Goal: Find specific page/section: Find specific page/section

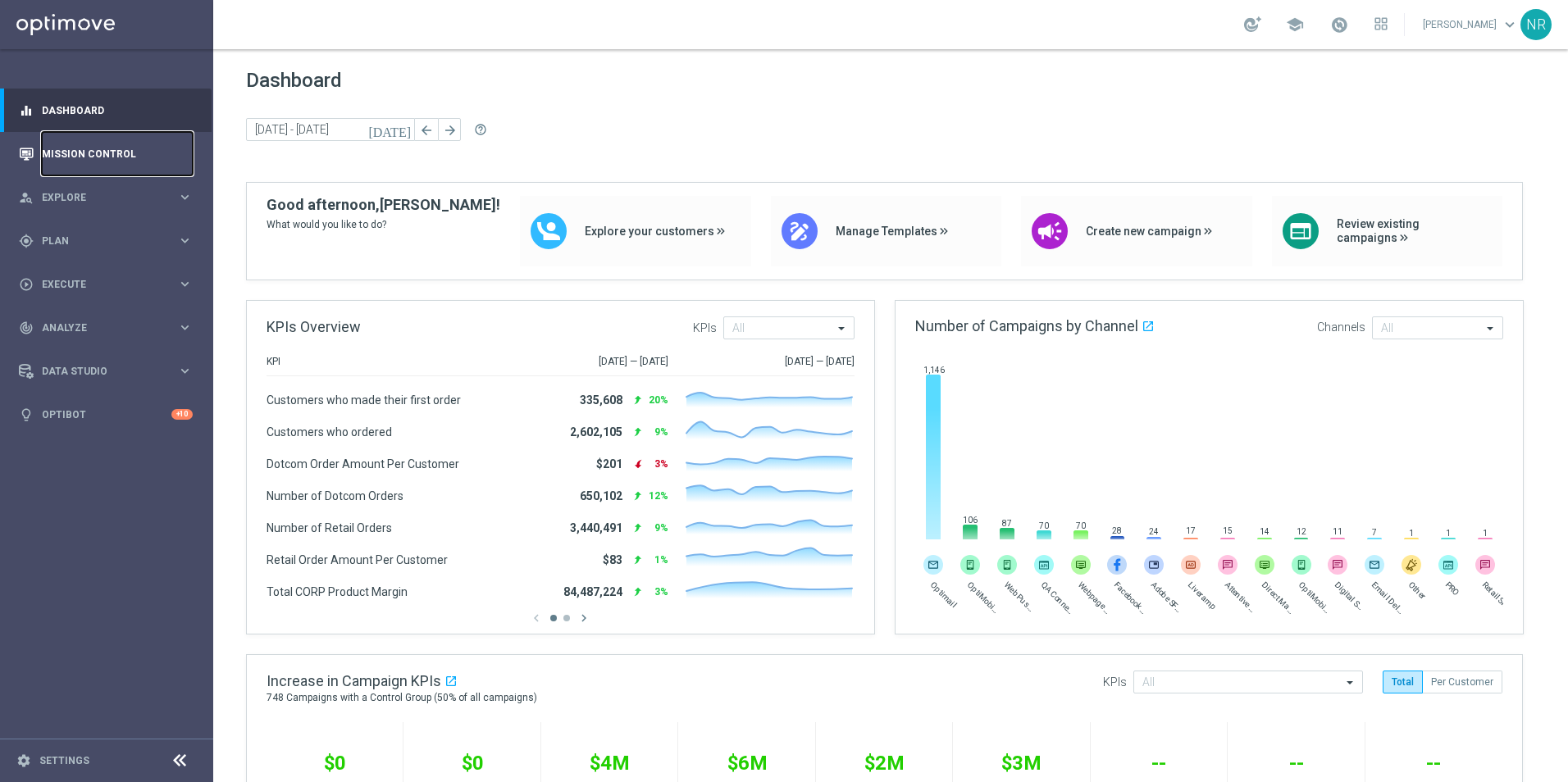
click at [96, 159] on link "Mission Control" at bounding box center [117, 153] width 151 height 43
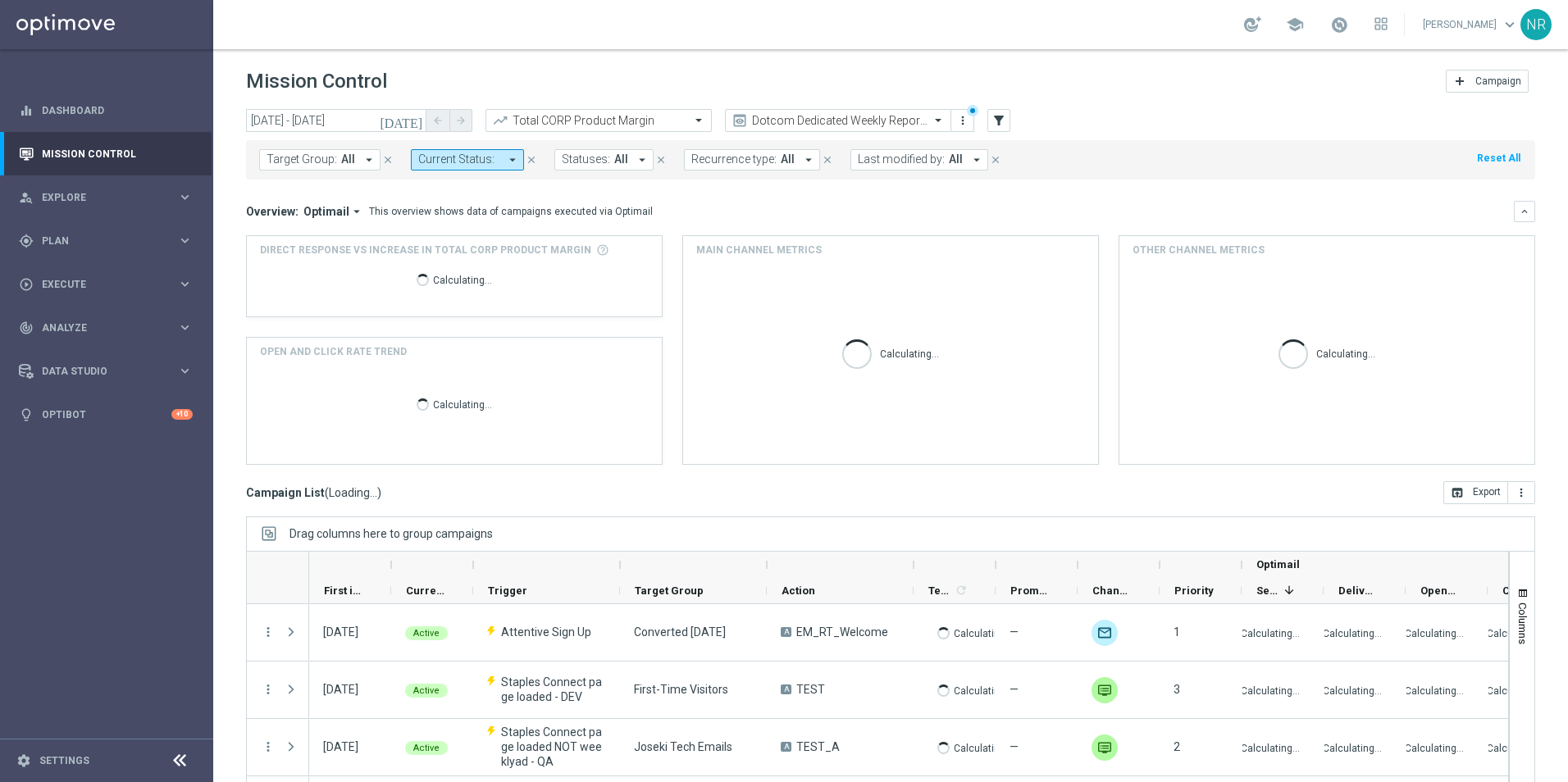
click at [339, 151] on button "Target Group: All arrow_drop_down" at bounding box center [319, 160] width 121 height 22
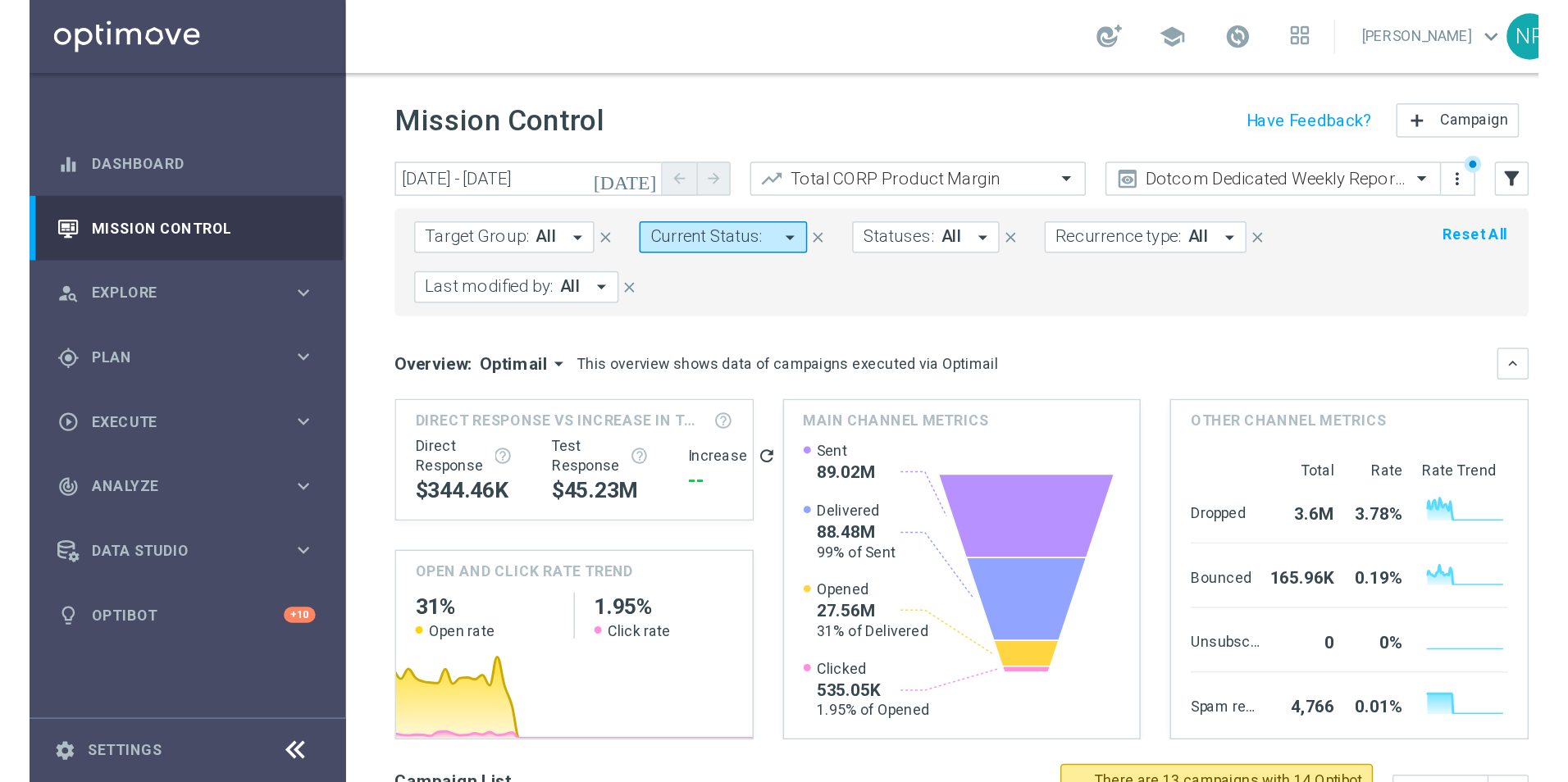
scroll to position [1066, 0]
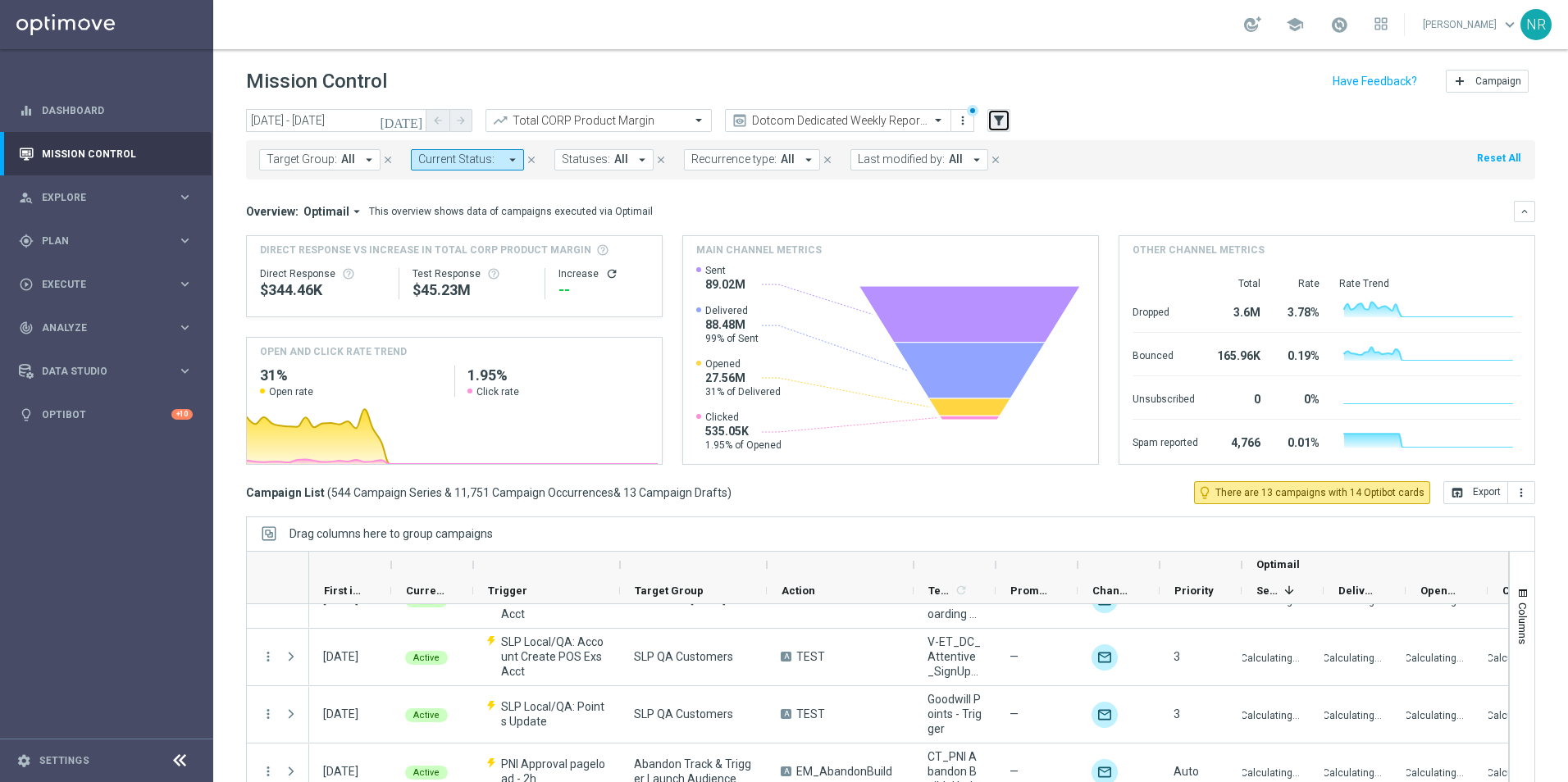
click at [1007, 118] on button "filter_alt" at bounding box center [999, 120] width 23 height 23
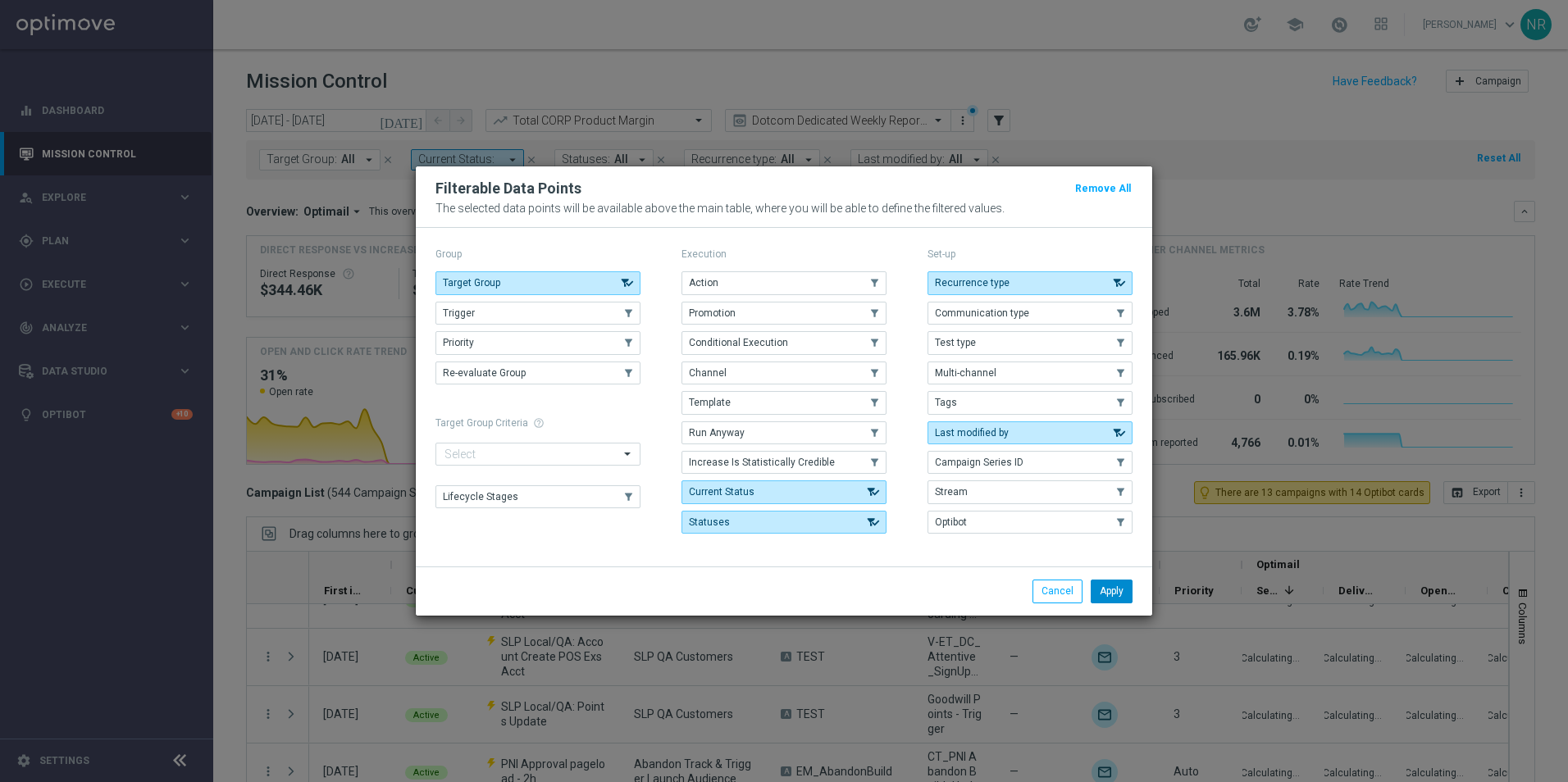
click at [1110, 590] on button "Apply" at bounding box center [1112, 591] width 41 height 23
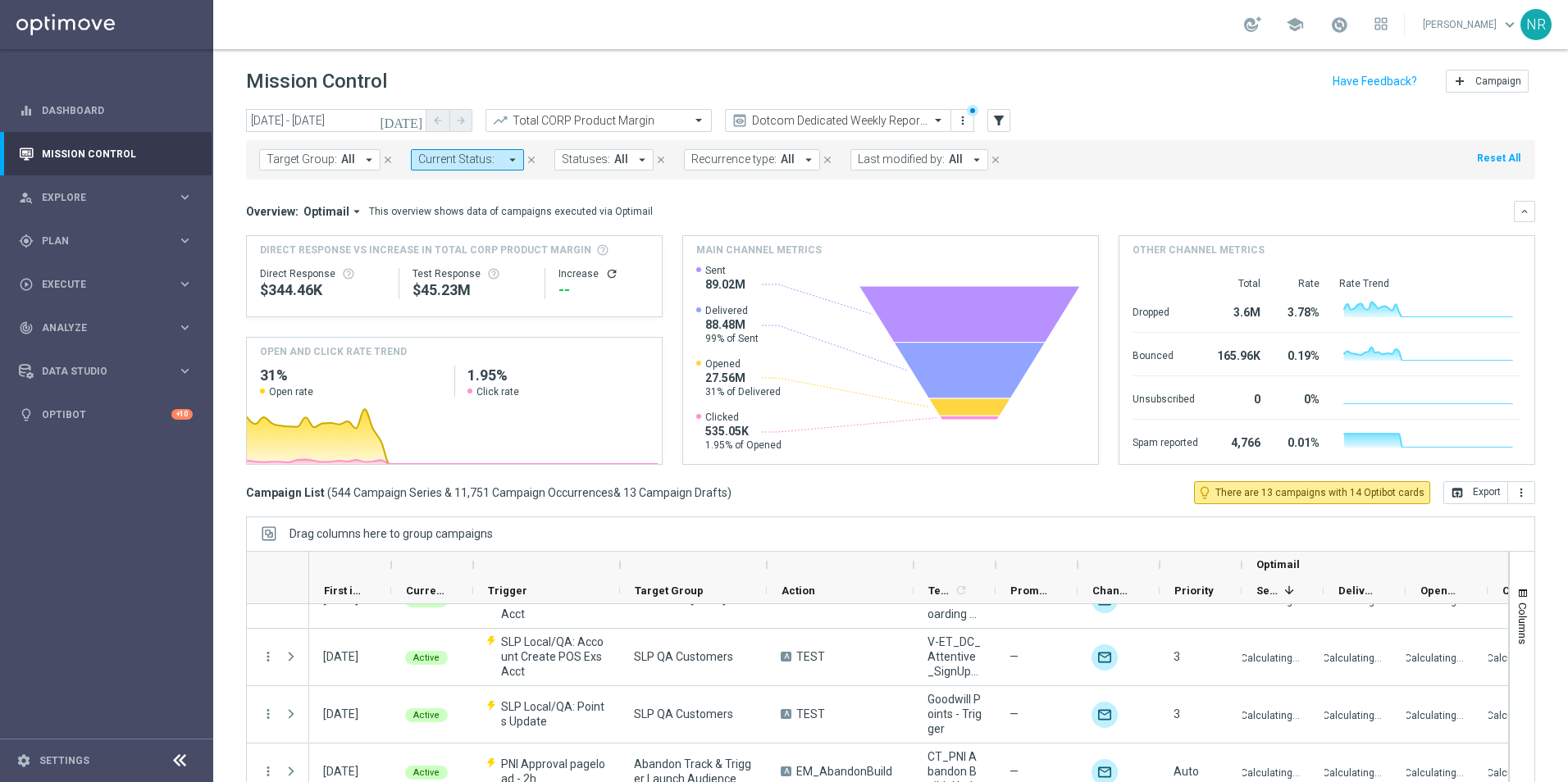
click at [301, 169] on button "Target Group: All arrow_drop_down" at bounding box center [319, 160] width 121 height 22
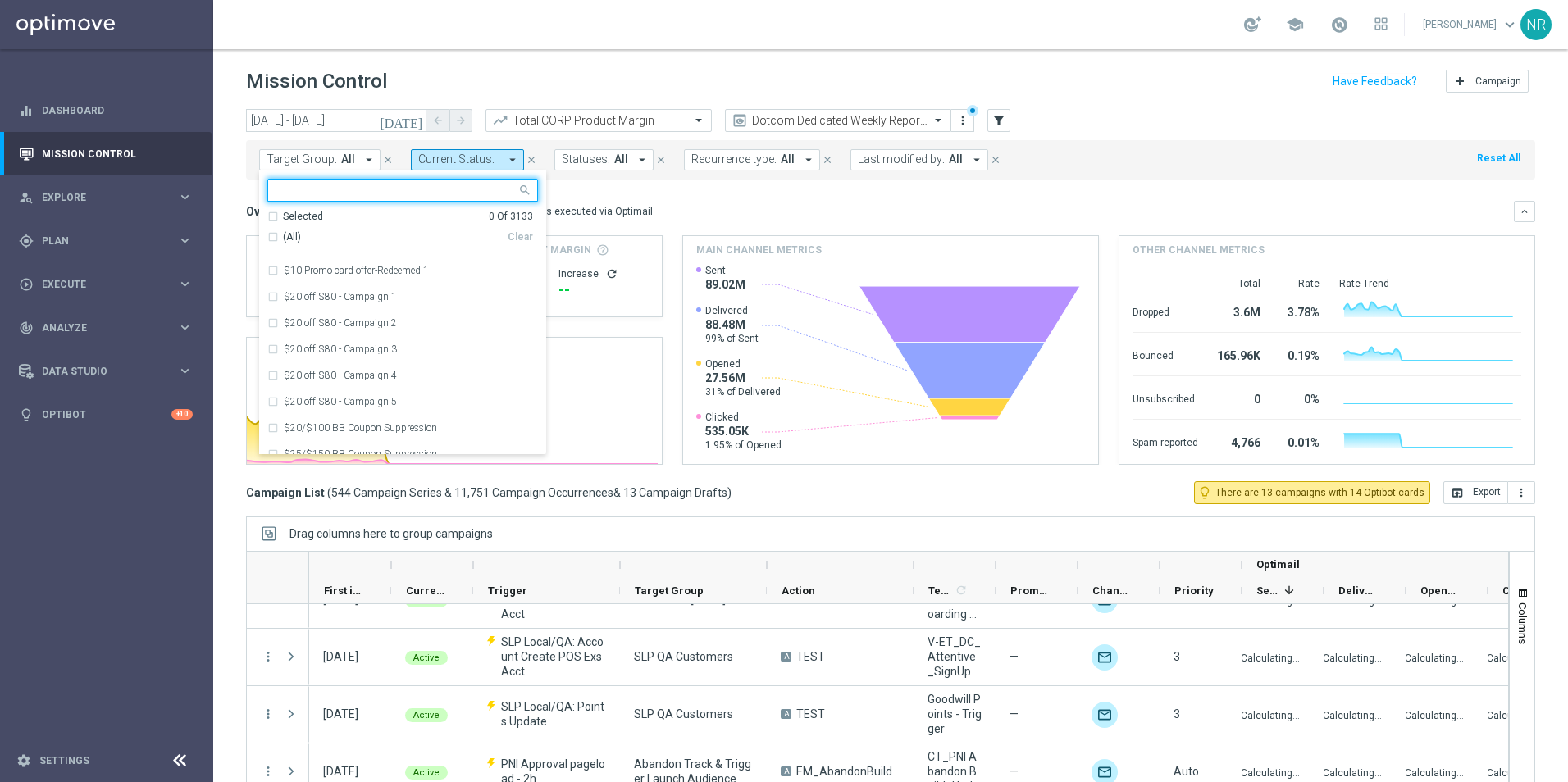
drag, startPoint x: 330, startPoint y: 199, endPoint x: 303, endPoint y: 183, distance: 31.4
click at [304, 182] on div at bounding box center [392, 190] width 248 height 21
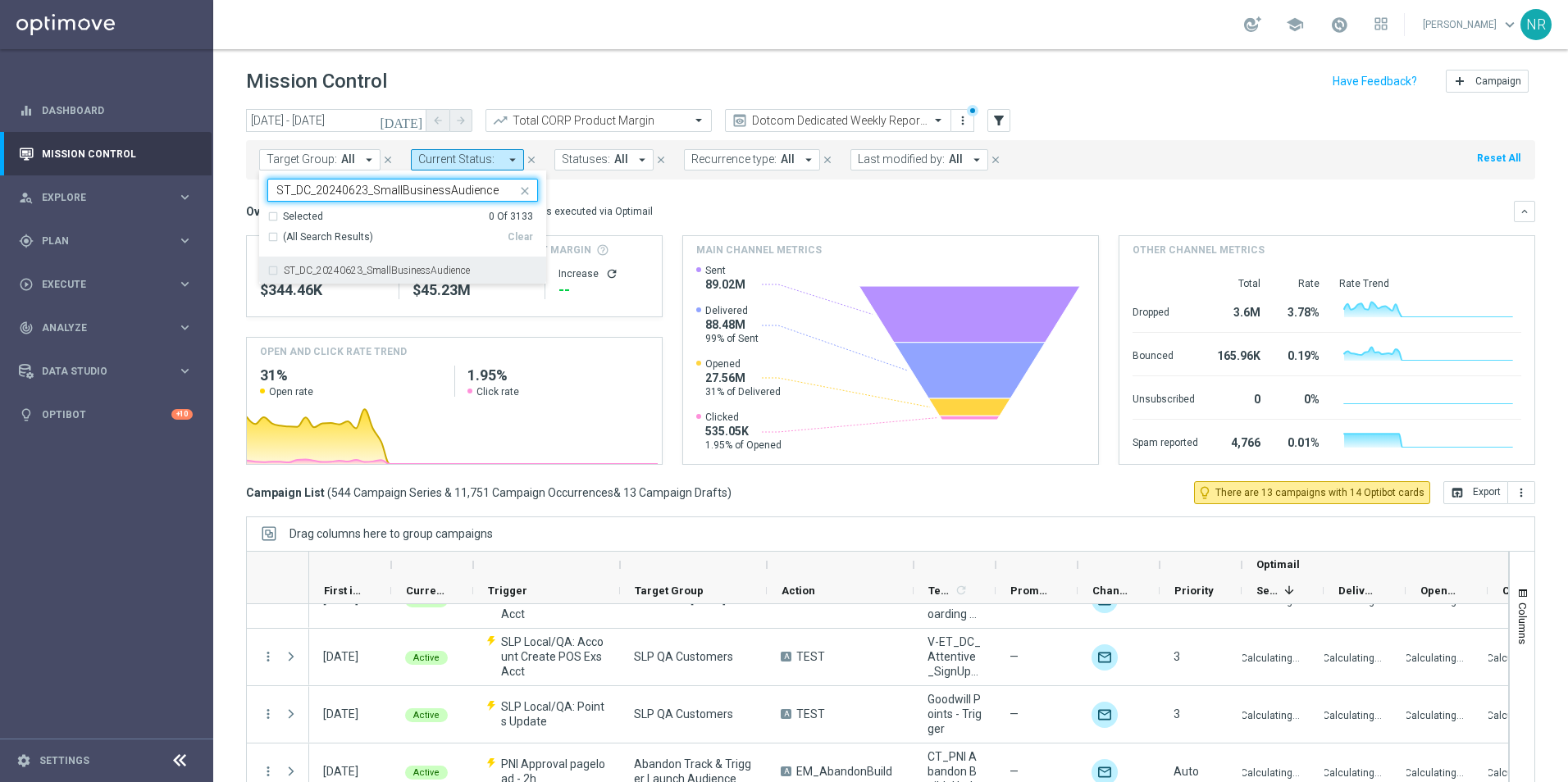
click at [433, 258] on div "ST_DC_20240623_SmallBusinessAudience" at bounding box center [403, 271] width 271 height 26
type input "ST_DC_20240623_SmallBusinessAudience"
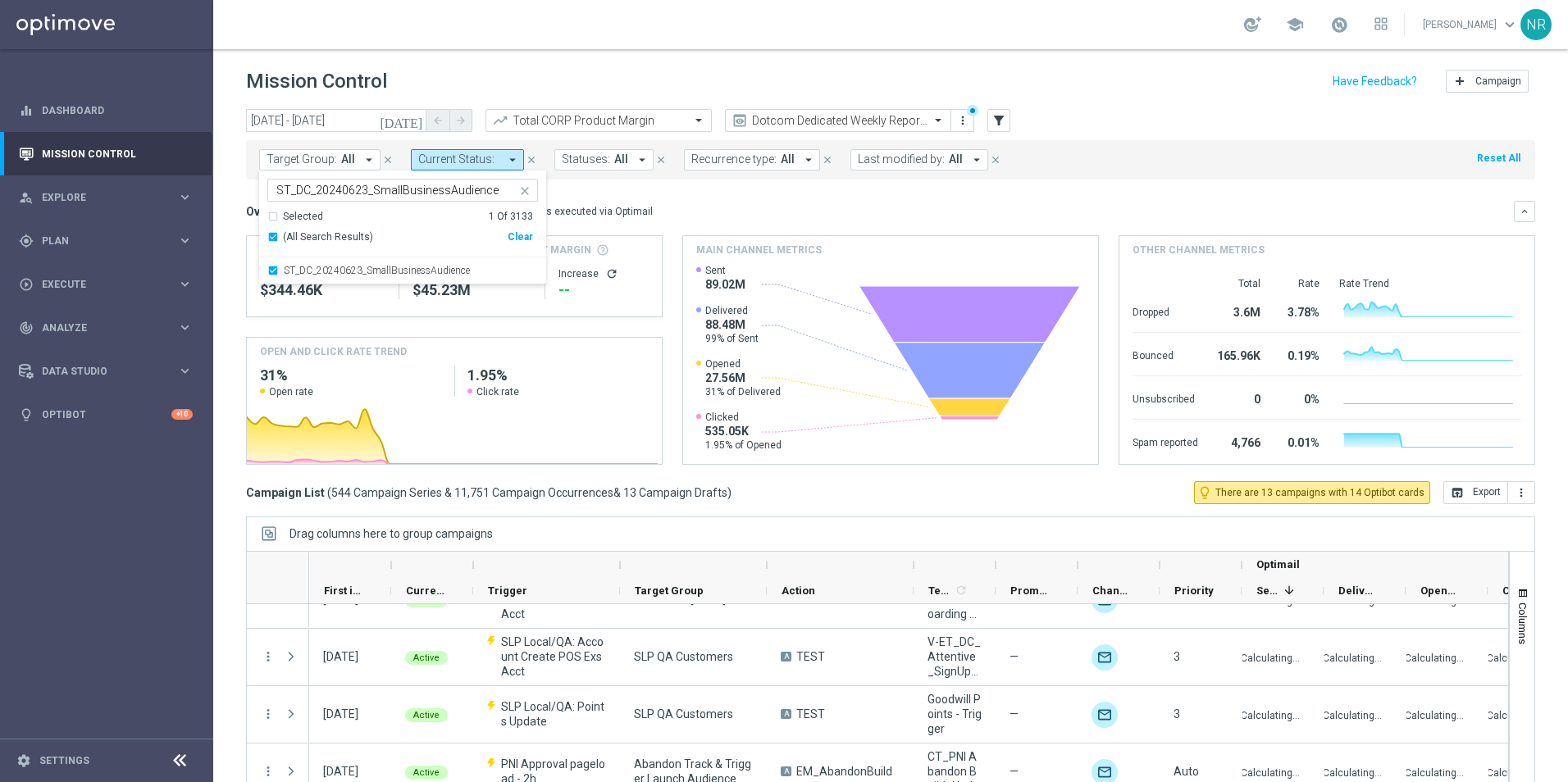
click at [725, 220] on div "Overview: Optimail arrow_drop_down This overview shows data of campaigns execut…" at bounding box center [890, 212] width 1289 height 22
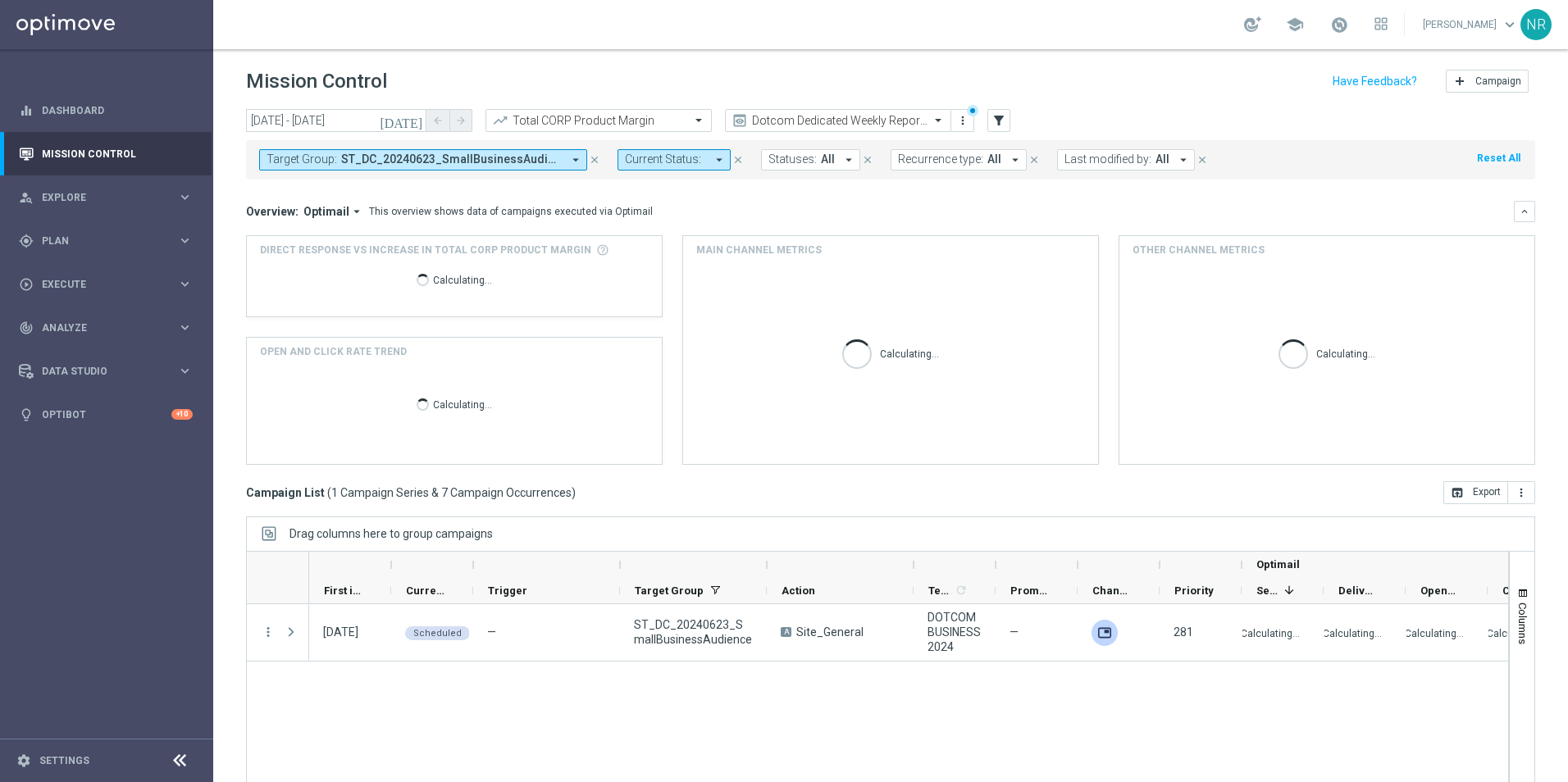
scroll to position [0, 0]
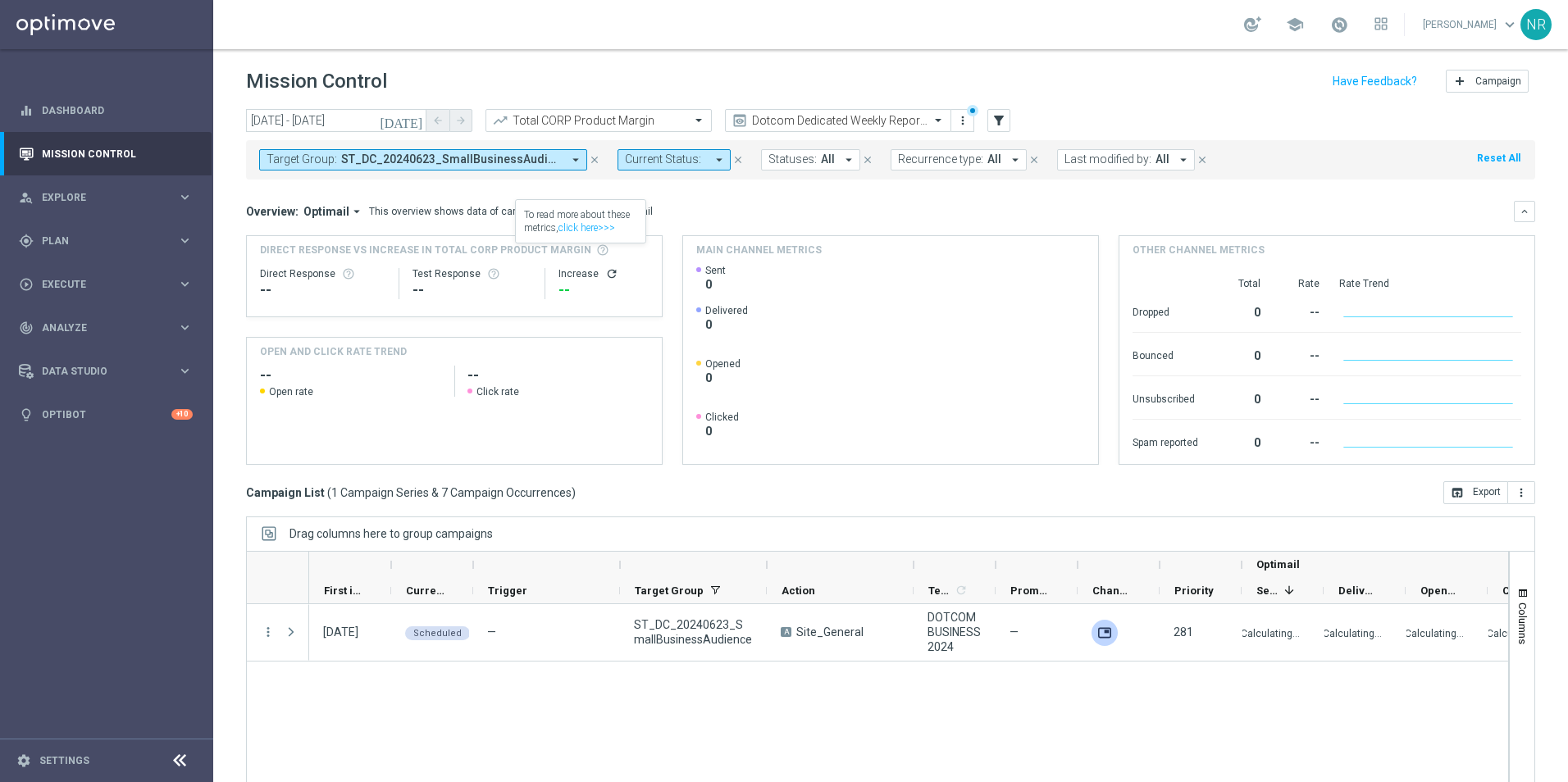
click at [411, 124] on icon "[DATE]" at bounding box center [401, 120] width 44 height 15
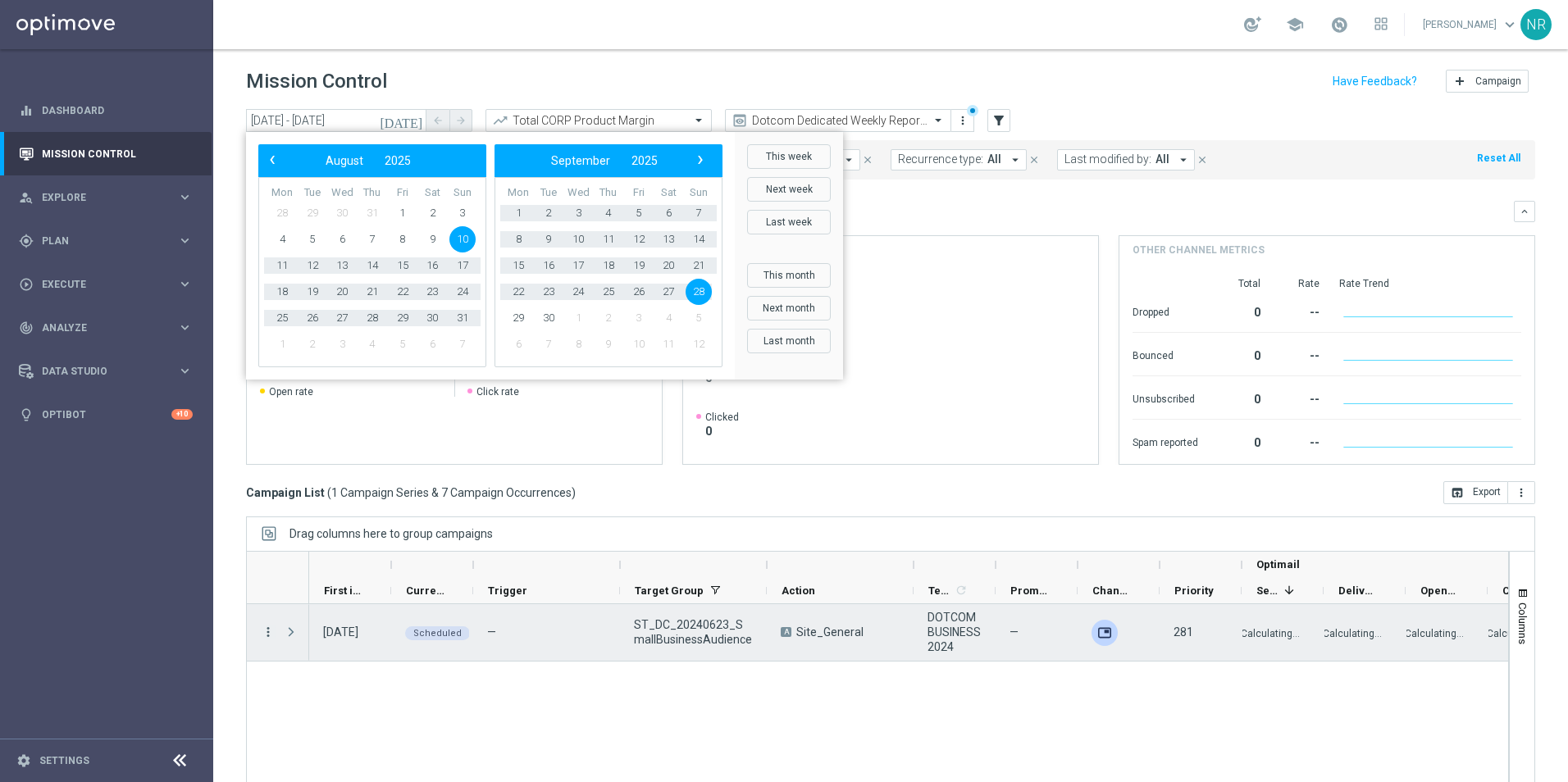
click at [268, 626] on icon "more_vert" at bounding box center [268, 632] width 15 height 15
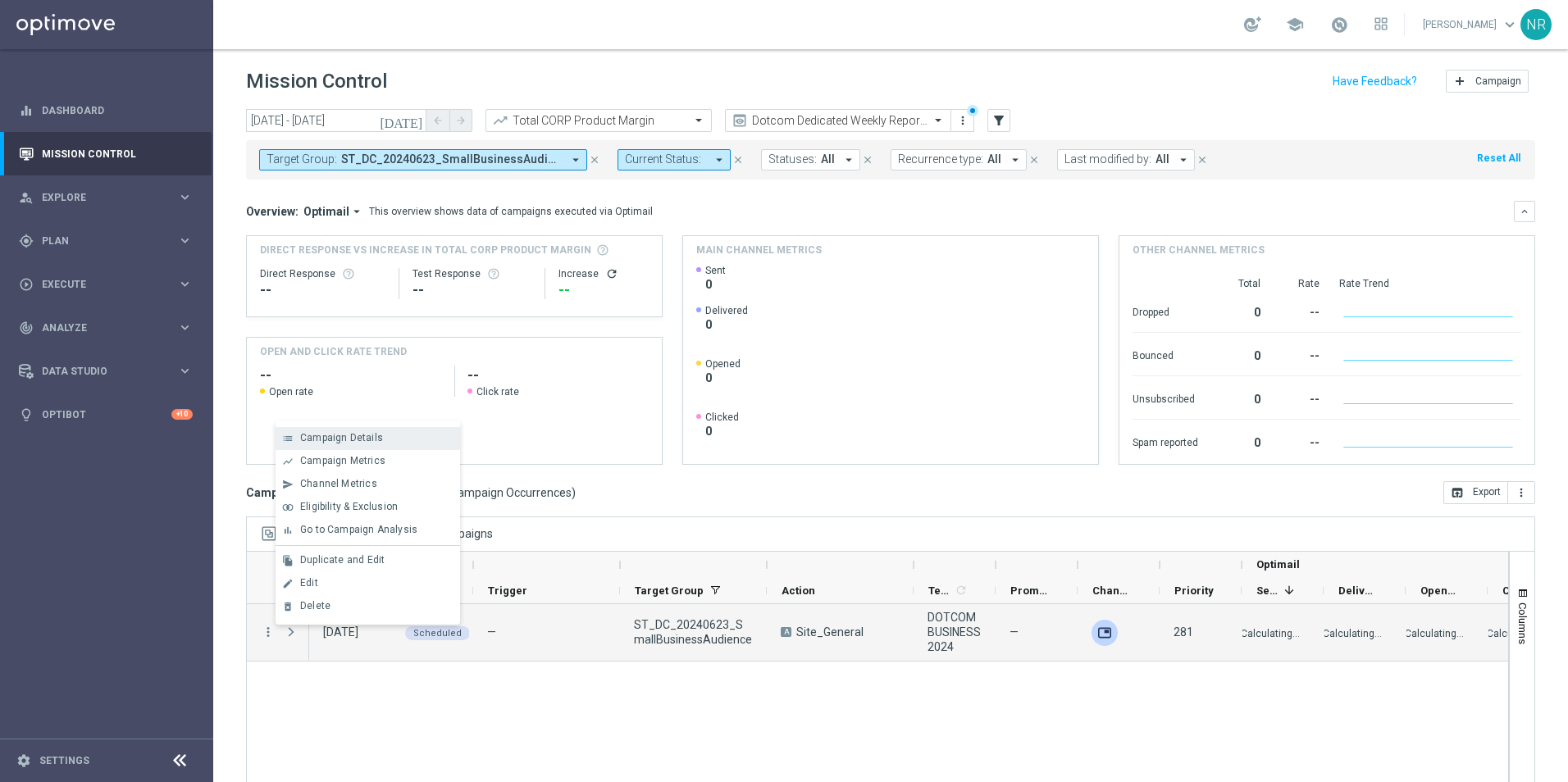
click at [337, 439] on span "Campaign Details" at bounding box center [342, 438] width 83 height 11
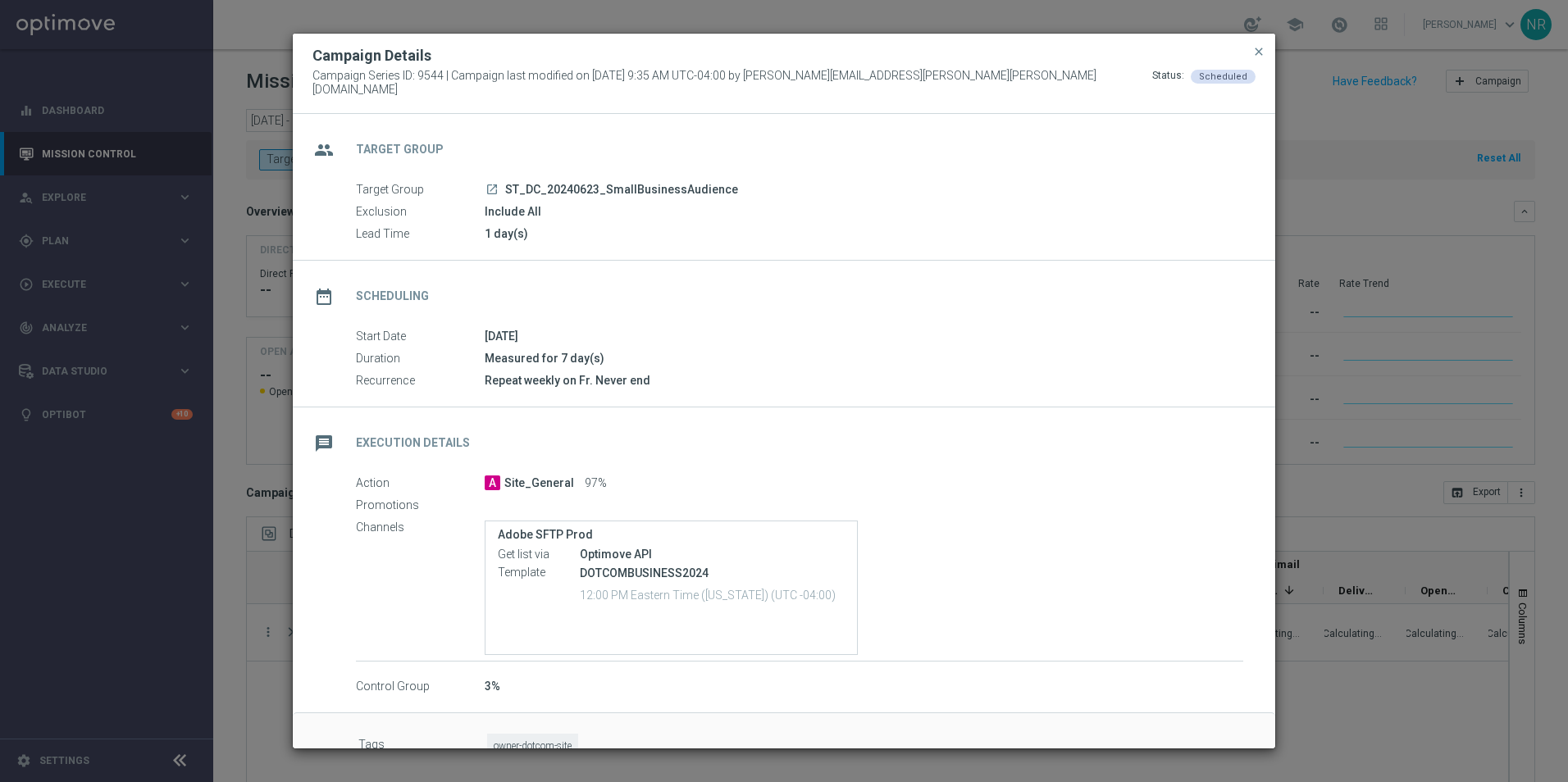
click at [1324, 168] on modal-container "Campaign Details Campaign Series ID: 9544 | Campaign last modified on [DATE] 9:…" at bounding box center [784, 391] width 1568 height 782
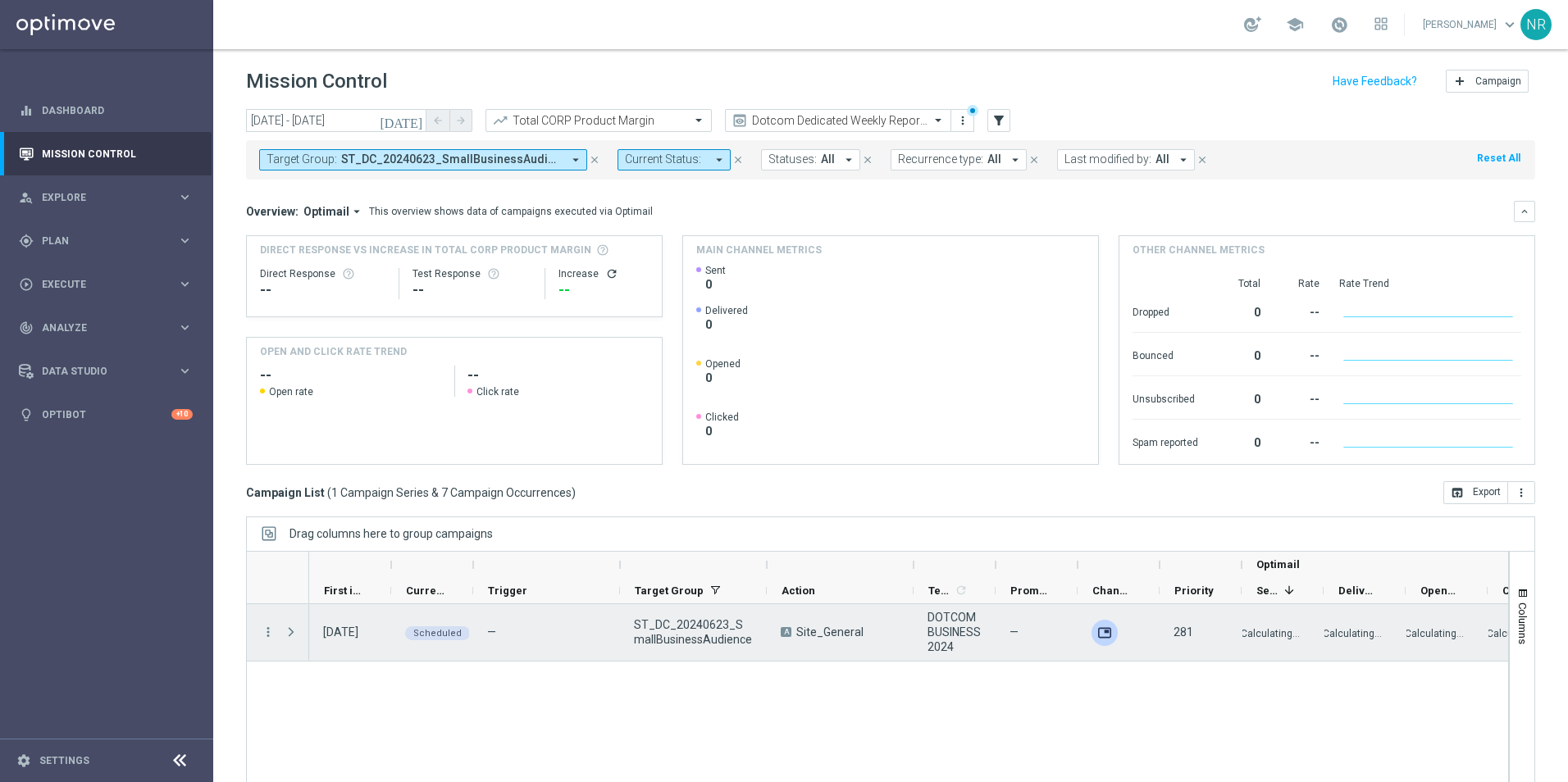
drag, startPoint x: 288, startPoint y: 628, endPoint x: 439, endPoint y: 628, distance: 151.0
click at [287, 629] on span "Press SPACE to select this row." at bounding box center [292, 632] width 15 height 13
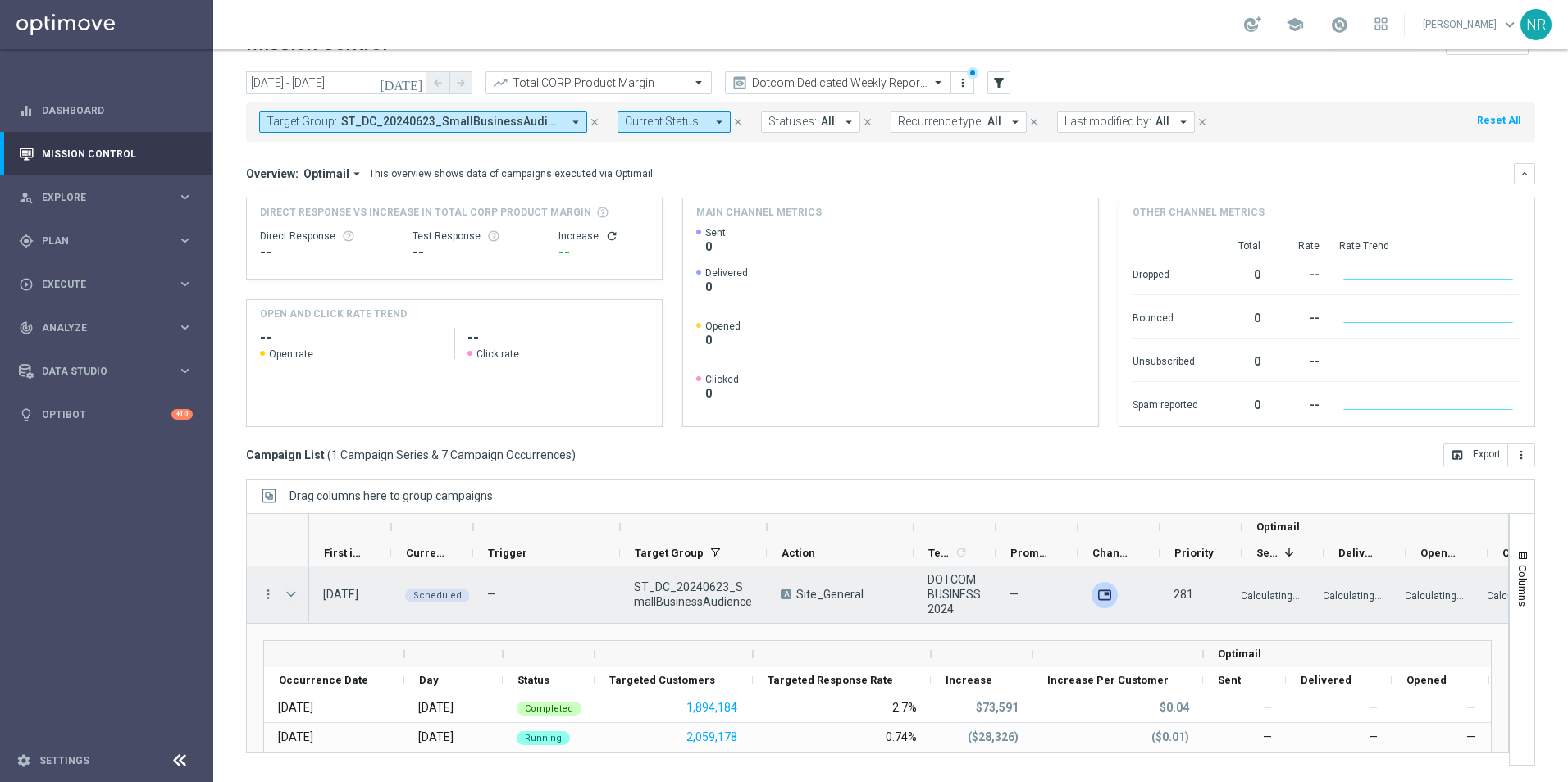
click at [292, 593] on span "Press SPACE to select this row." at bounding box center [292, 595] width 15 height 13
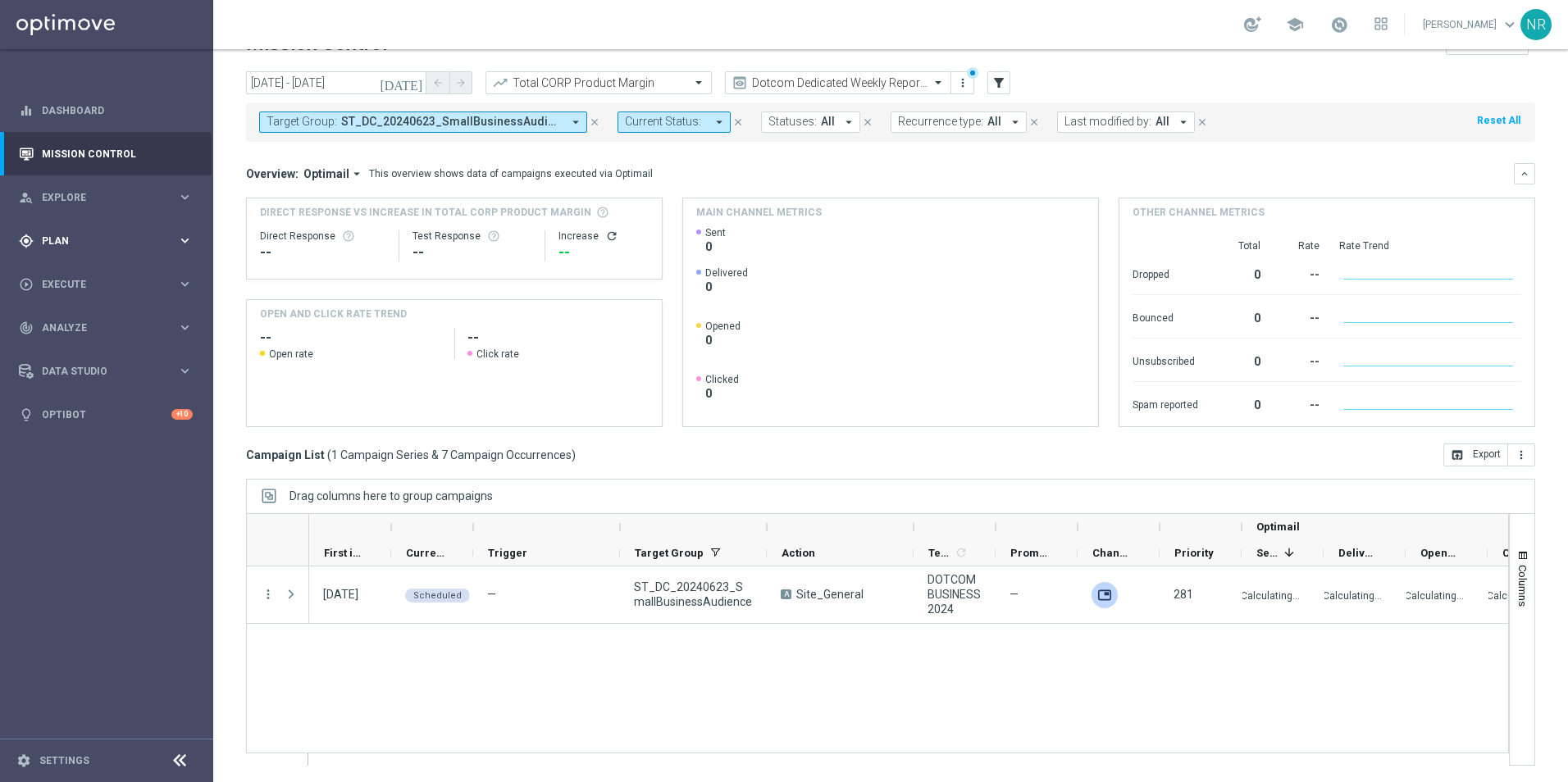
click at [76, 242] on span "Plan" at bounding box center [109, 241] width 136 height 9
click at [87, 277] on link "Target Groups" at bounding box center [106, 275] width 128 height 13
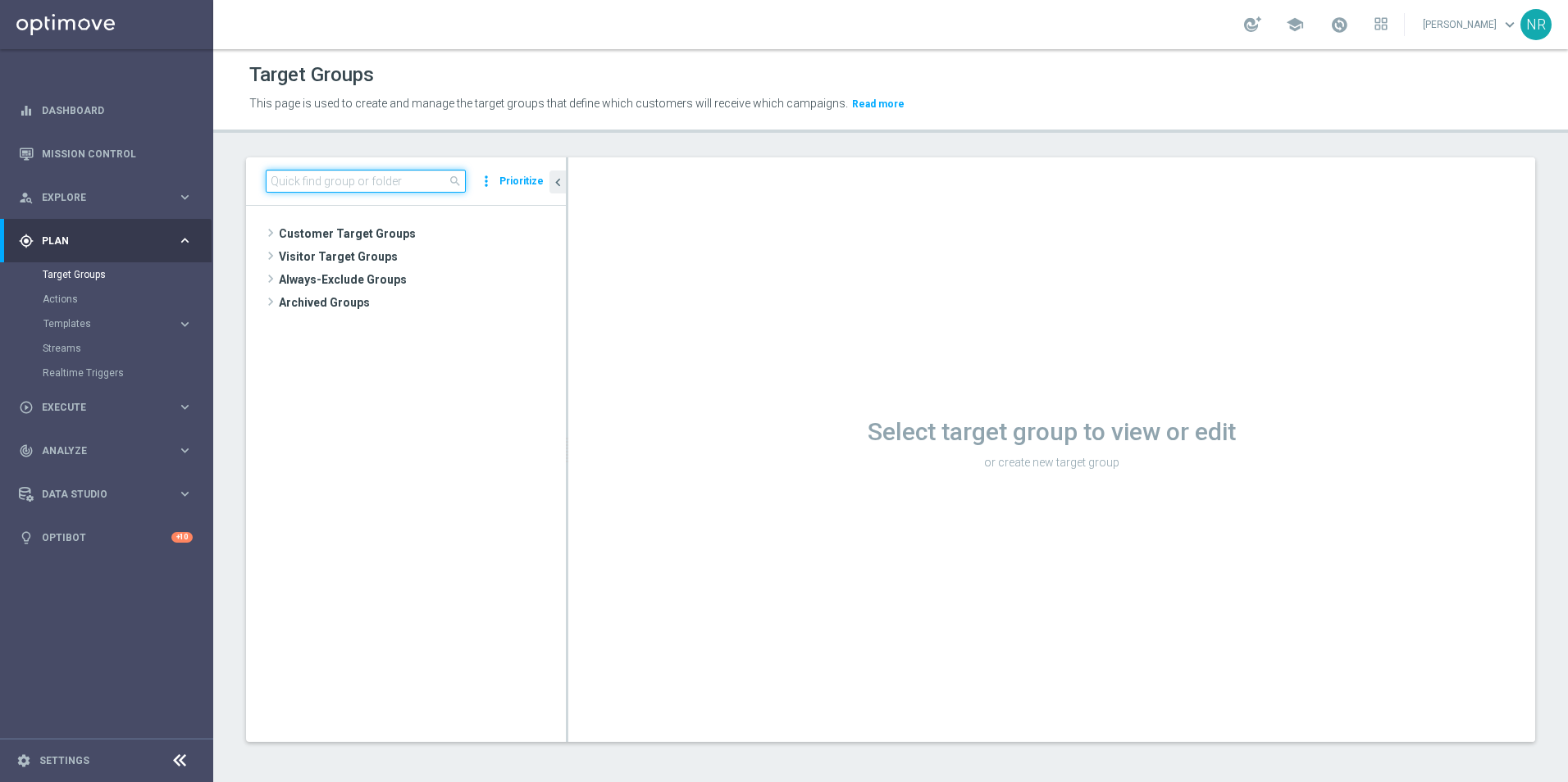
click at [352, 182] on input at bounding box center [365, 181] width 200 height 23
paste input "ST_DC_20240623_SmallBusinessAudience"
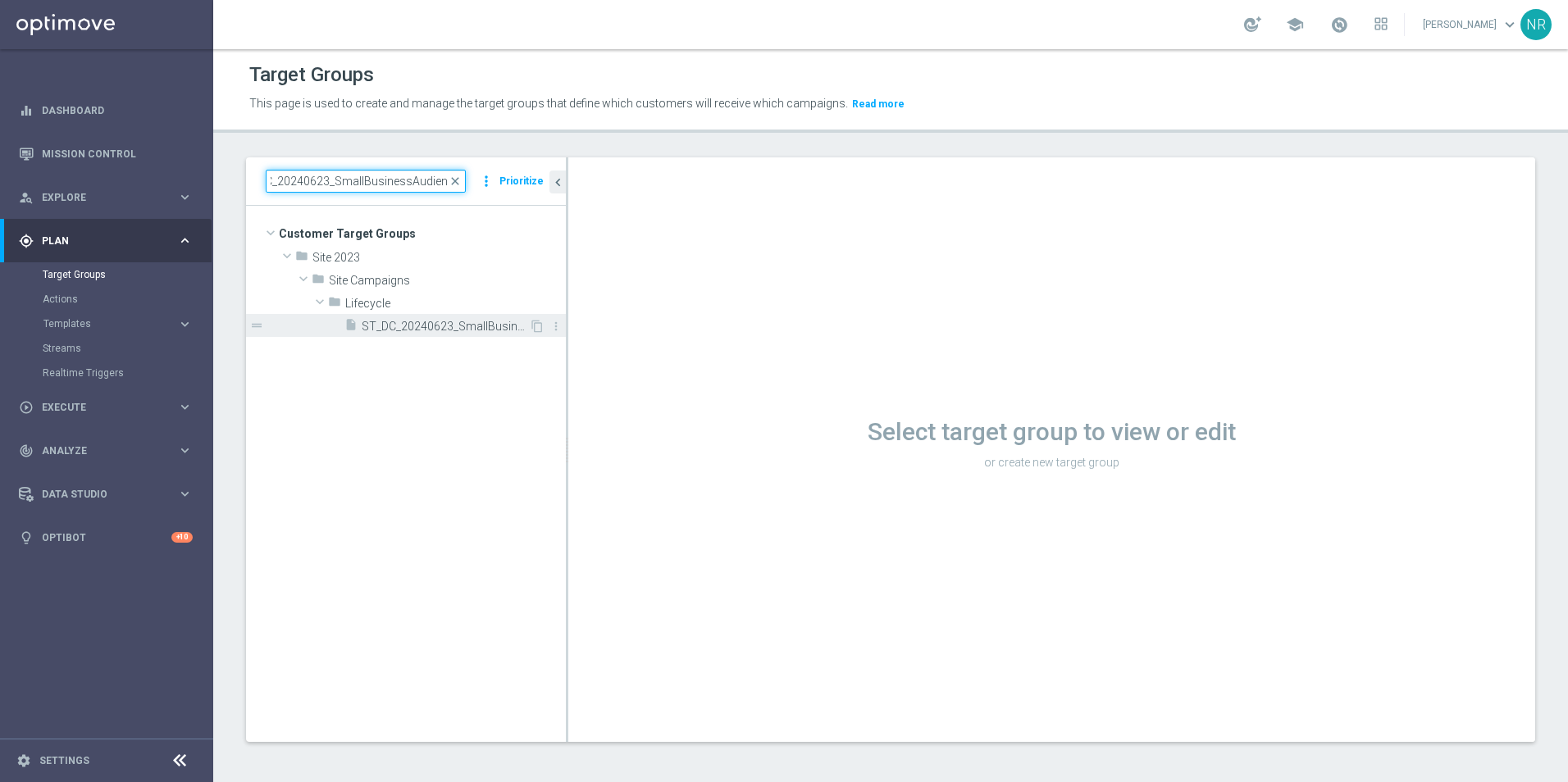
type input "ST_DC_20240623_SmallBusinessAudience"
click at [459, 324] on span "ST_DC_20240623_SmallBusinessAudience" at bounding box center [445, 327] width 168 height 14
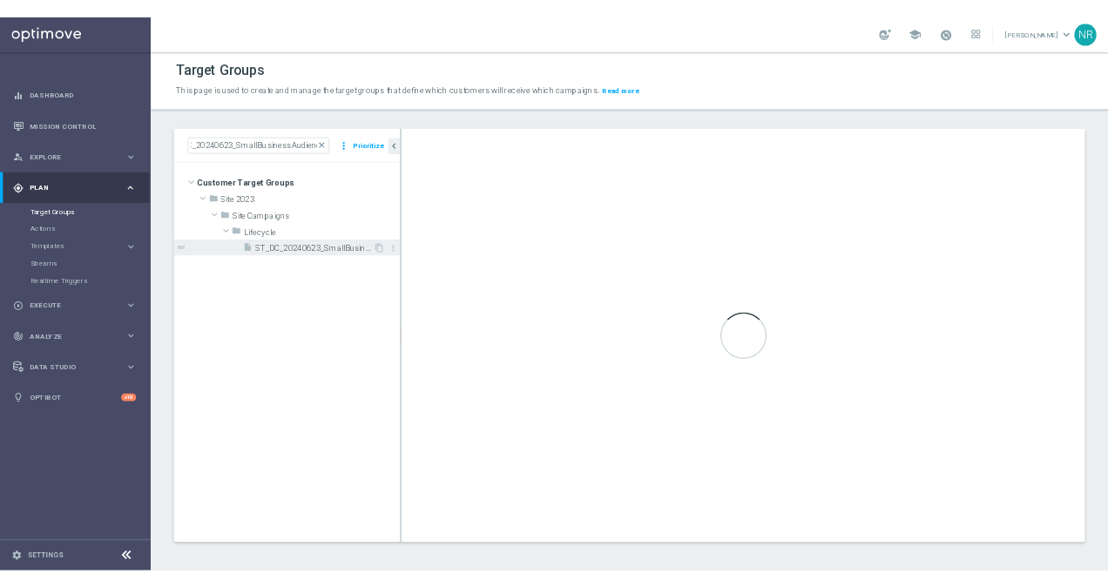
scroll to position [0, 0]
